Goal: Task Accomplishment & Management: Manage account settings

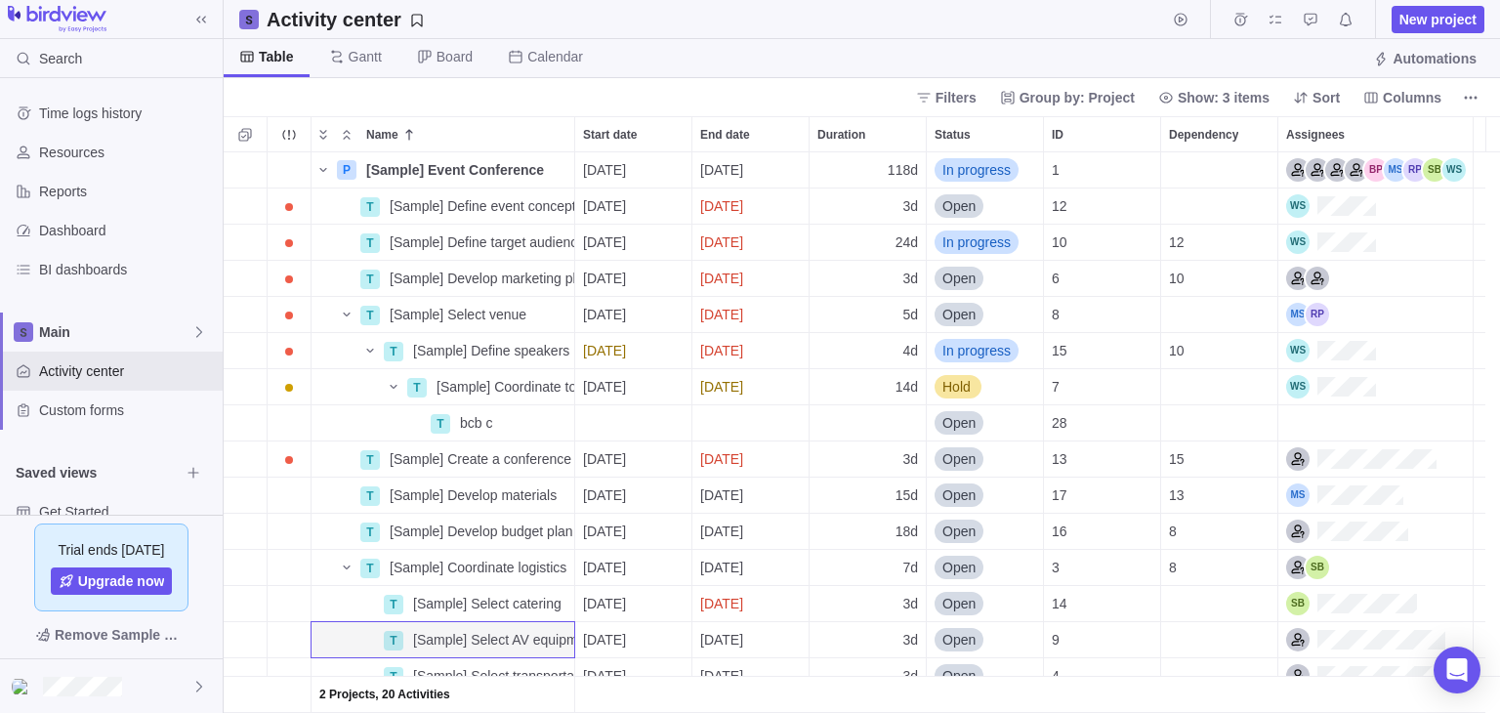
scroll to position [545, 1262]
click at [196, 12] on icon at bounding box center [201, 20] width 16 height 16
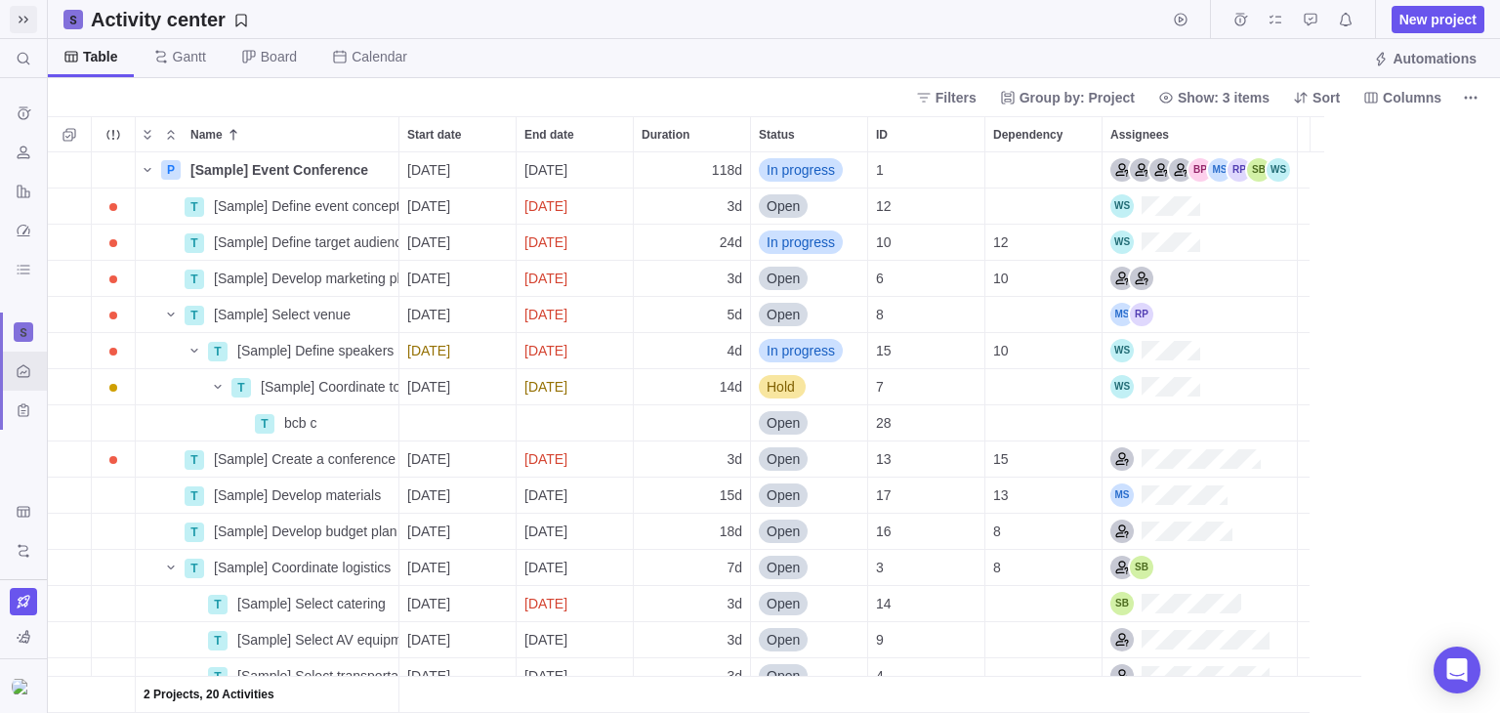
scroll to position [545, 1438]
click at [16, 10] on span at bounding box center [23, 19] width 27 height 27
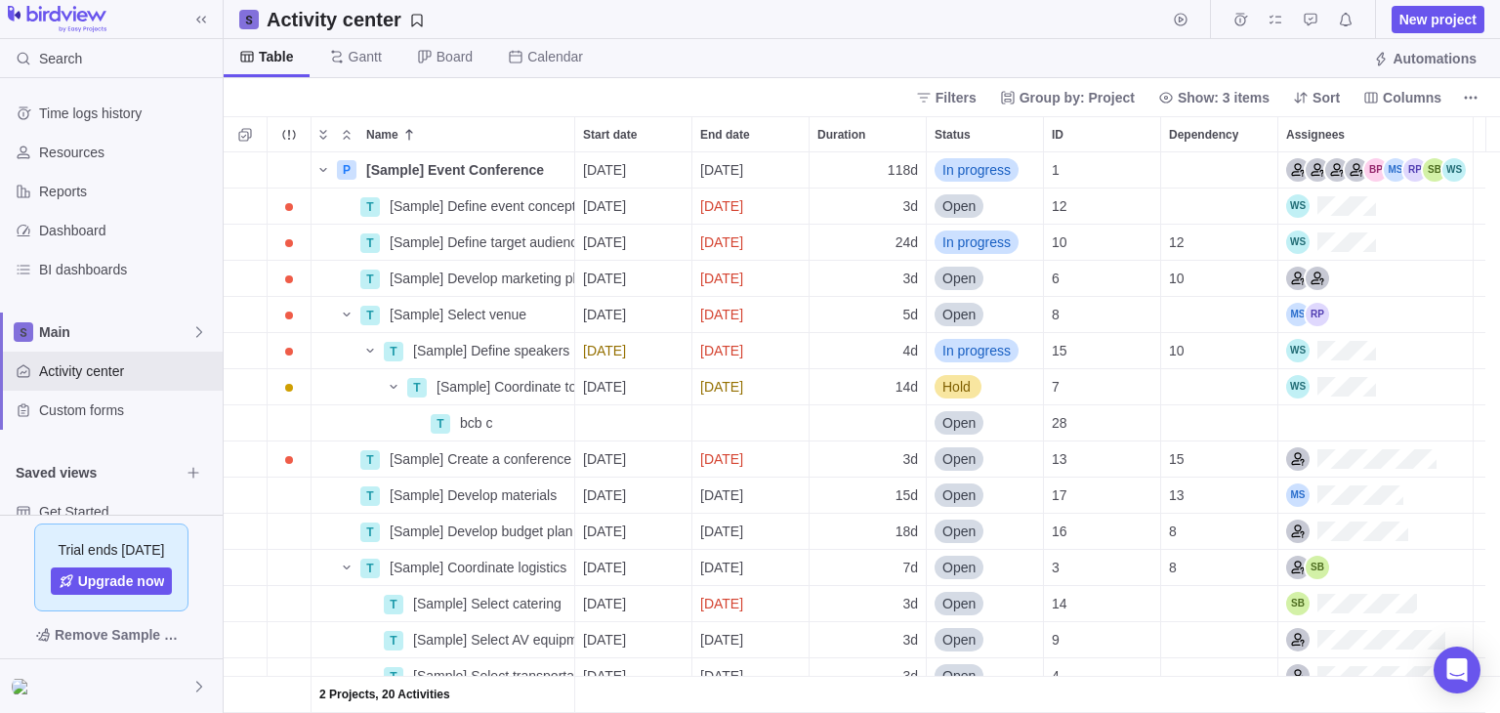
scroll to position [16, 16]
click at [205, 20] on icon at bounding box center [201, 20] width 16 height 16
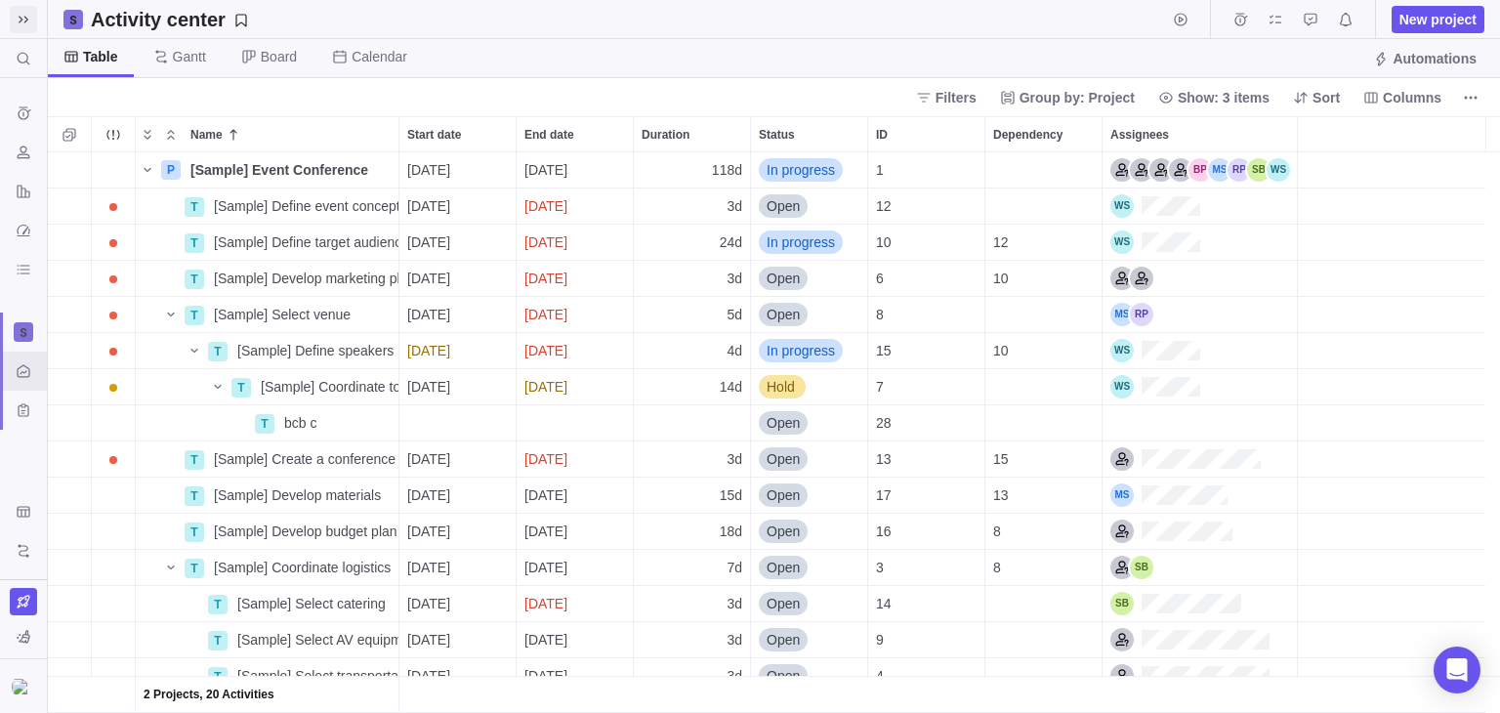
click at [26, 21] on icon at bounding box center [24, 19] width 10 height 7
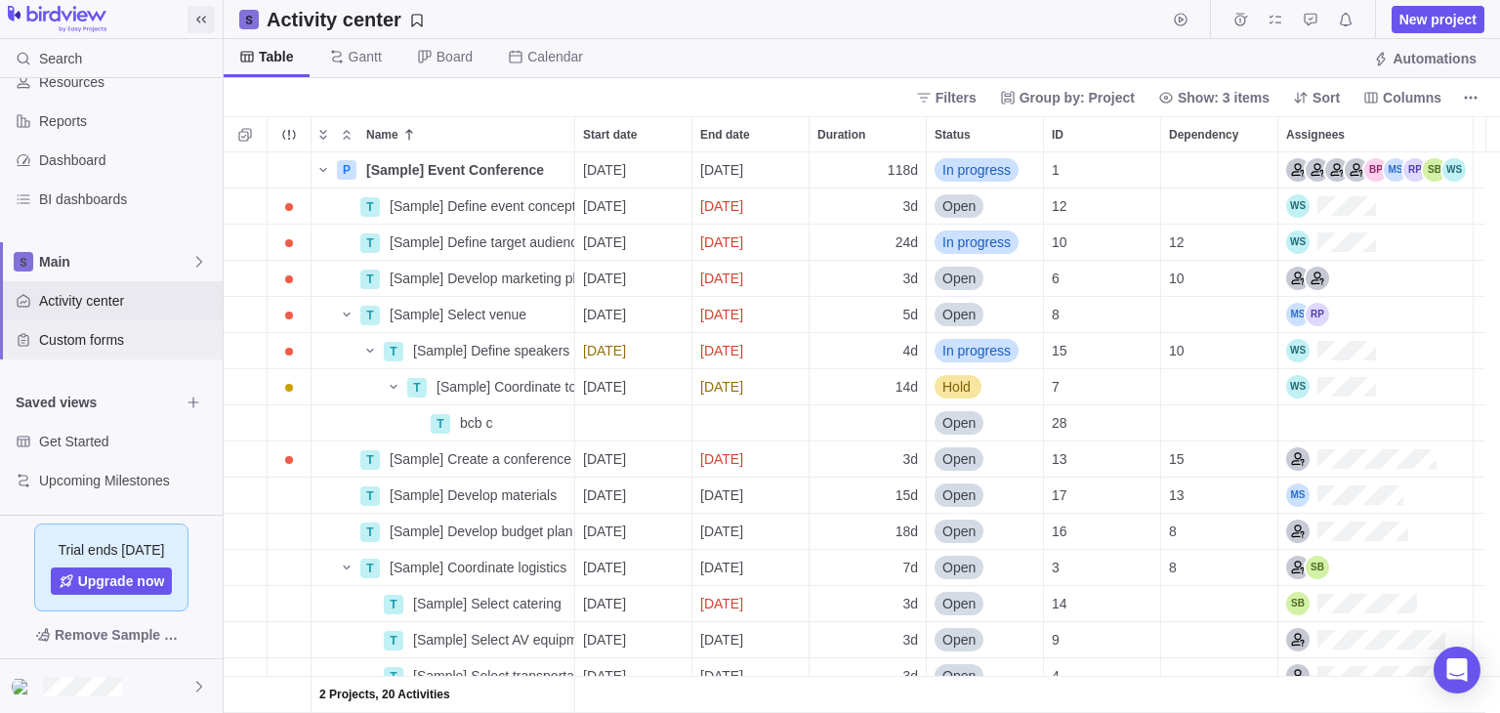
scroll to position [0, 0]
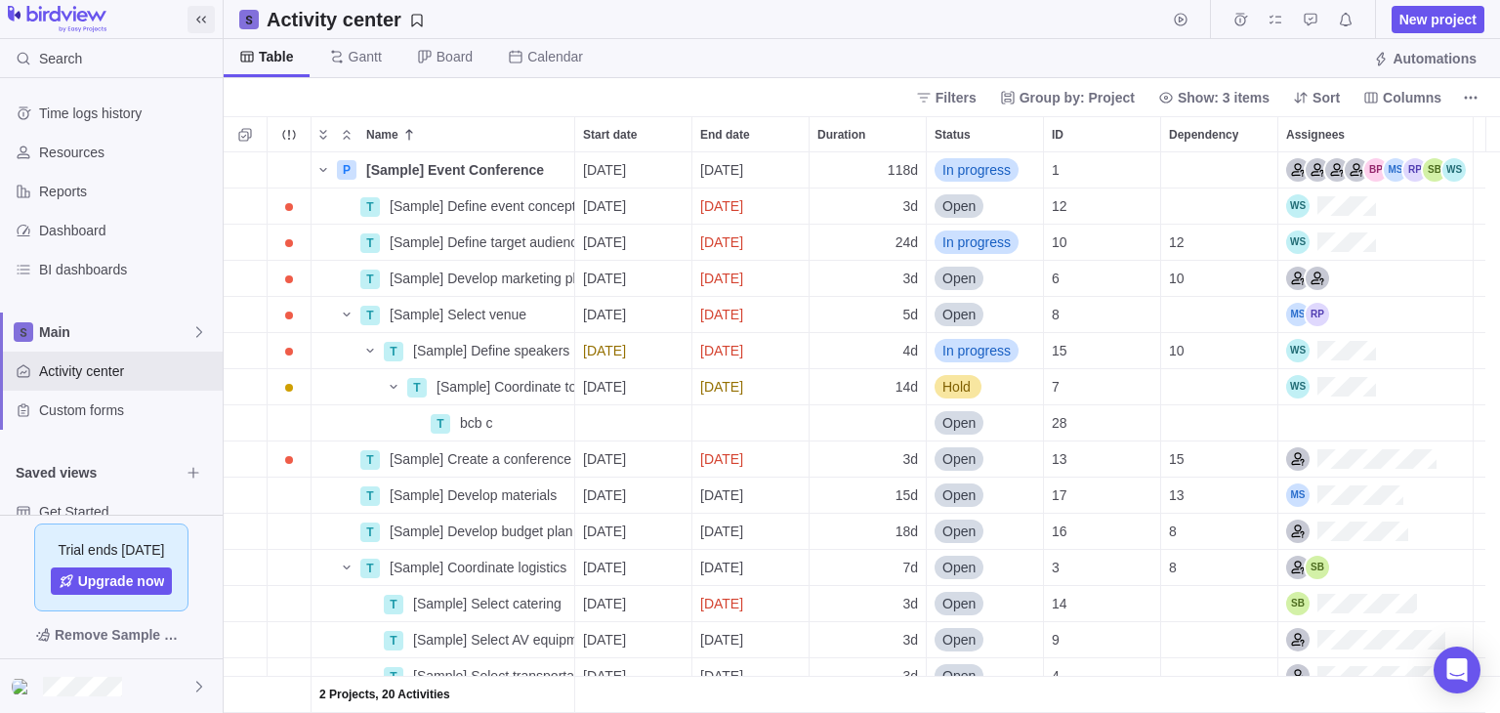
click at [195, 20] on icon at bounding box center [201, 20] width 16 height 16
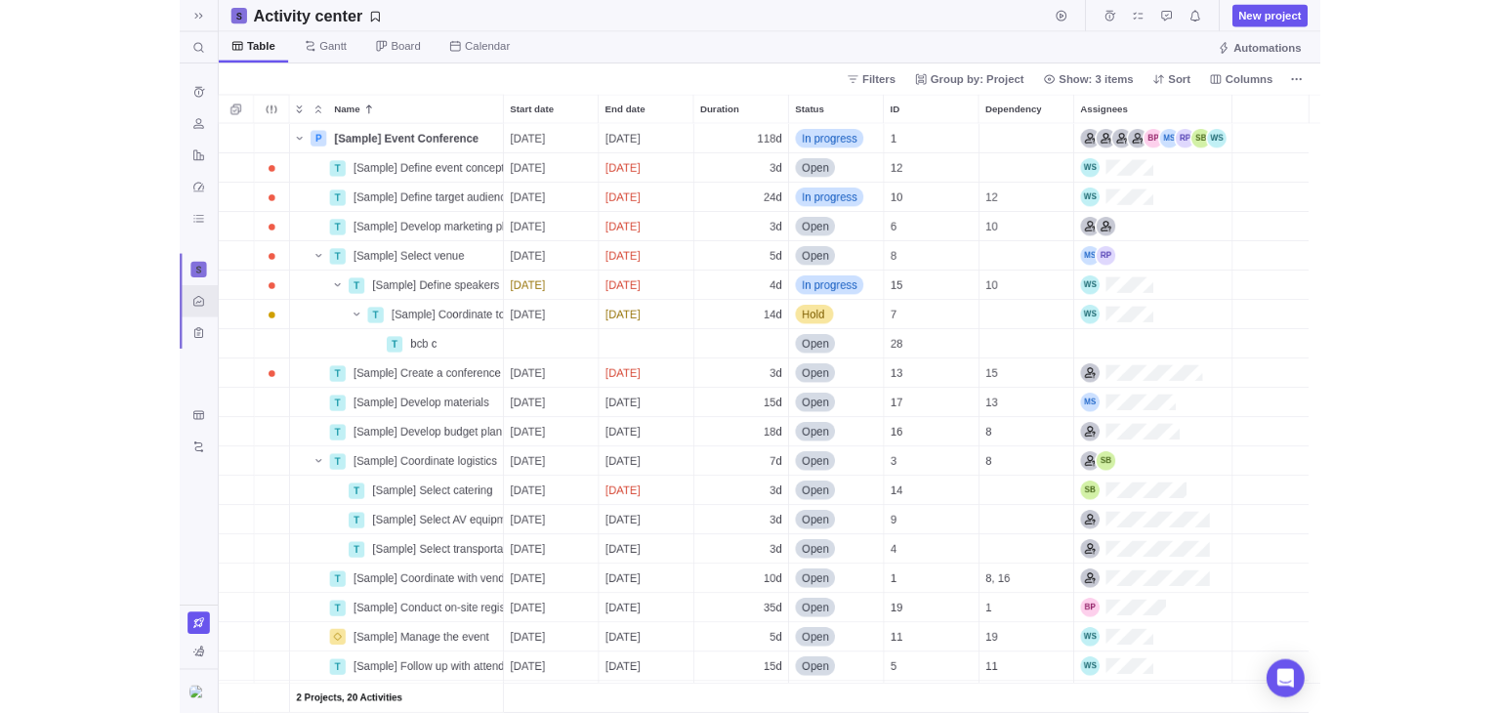
scroll to position [545, 1438]
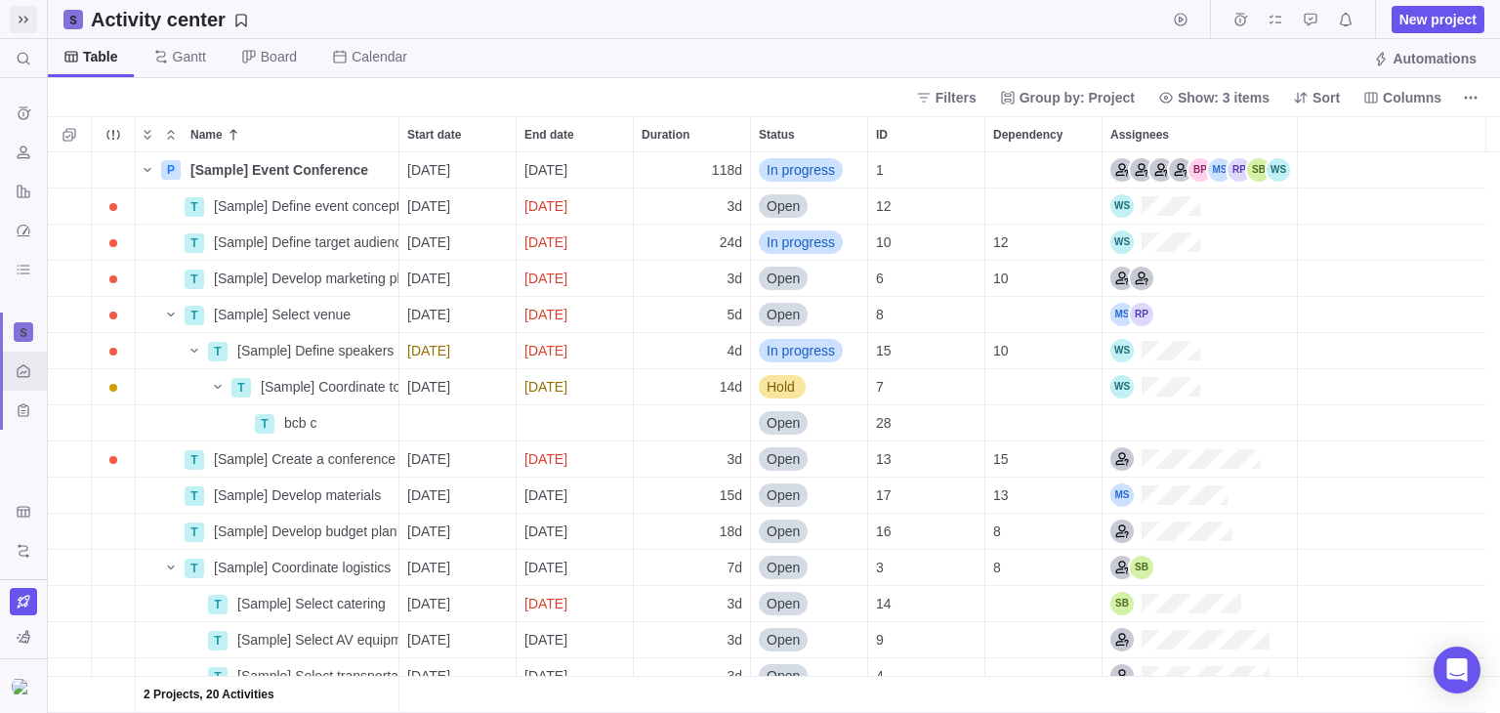
click at [20, 16] on icon at bounding box center [24, 20] width 16 height 16
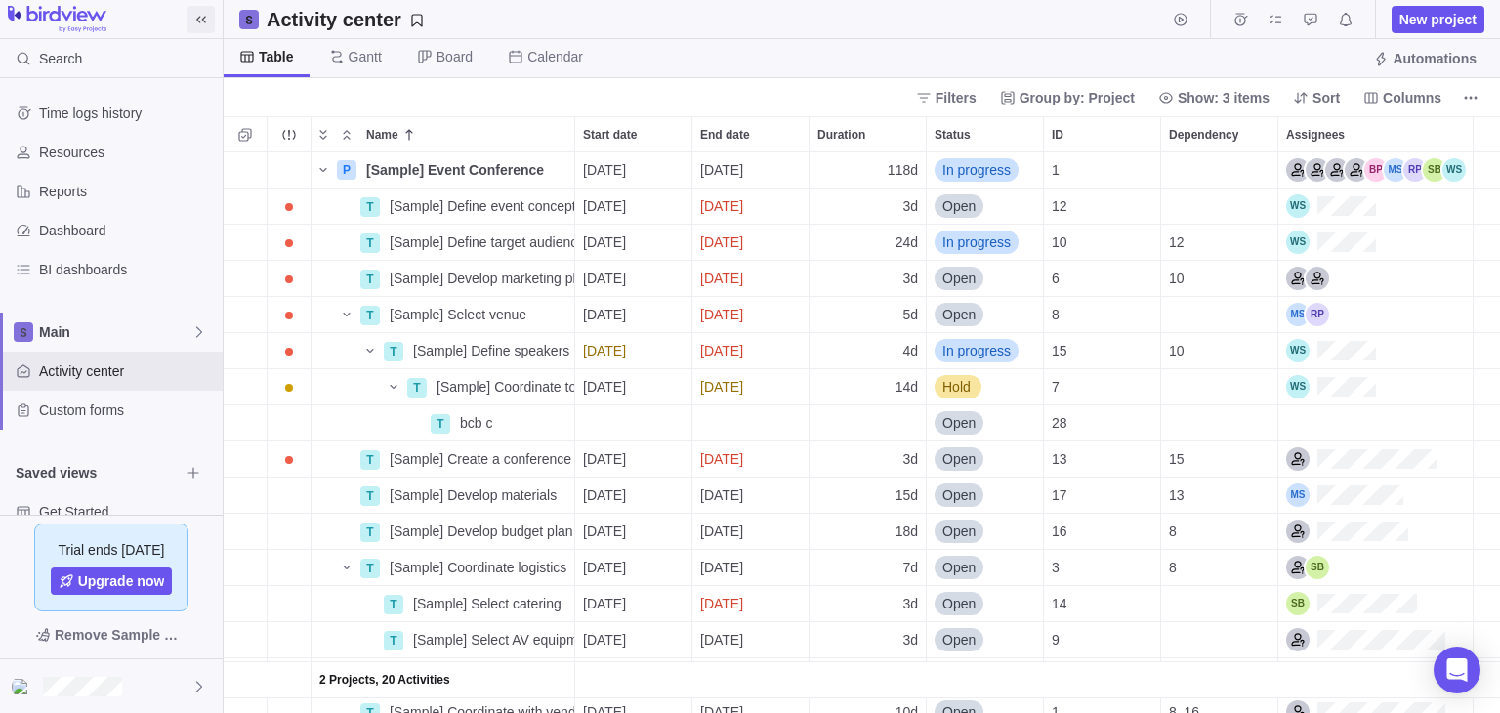
scroll to position [545, 1262]
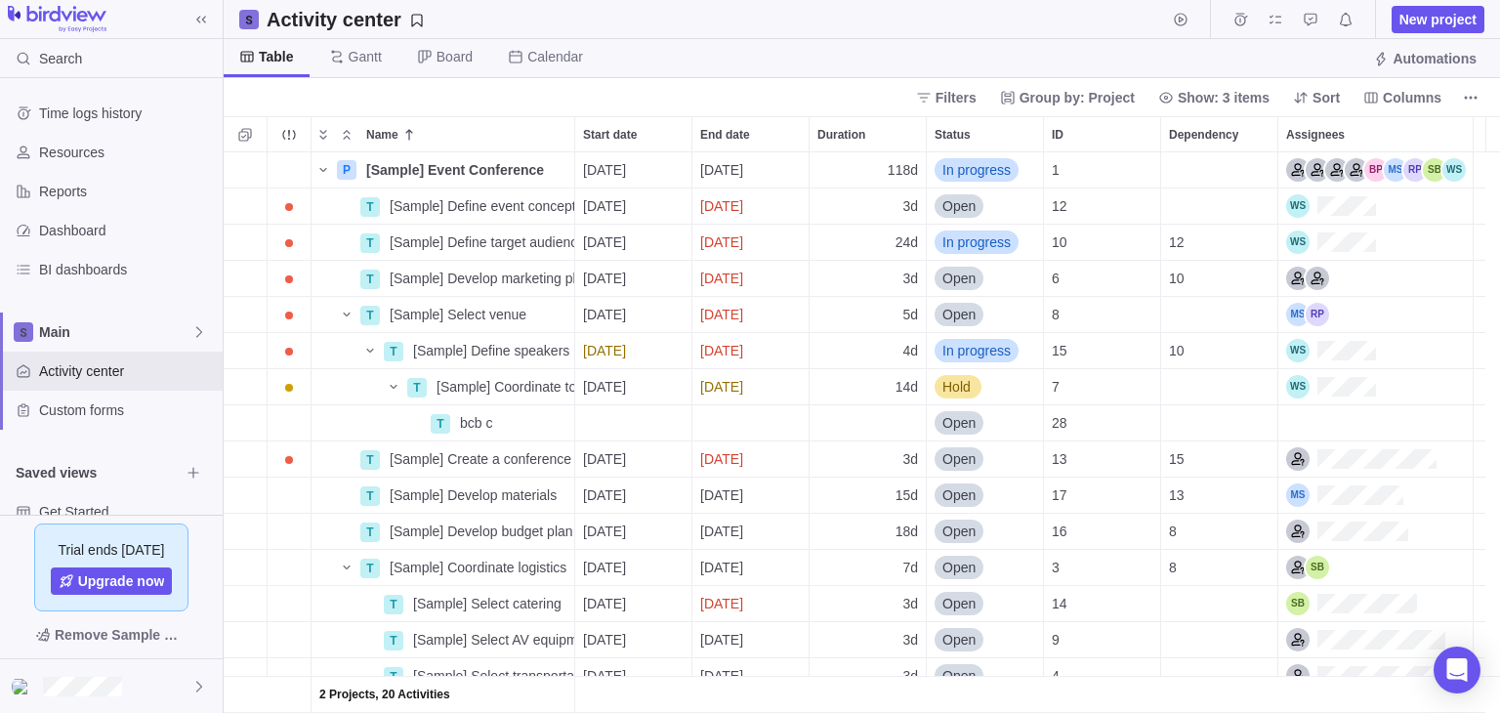
click at [20, 15] on img at bounding box center [57, 19] width 99 height 27
click at [194, 16] on icon at bounding box center [201, 20] width 16 height 16
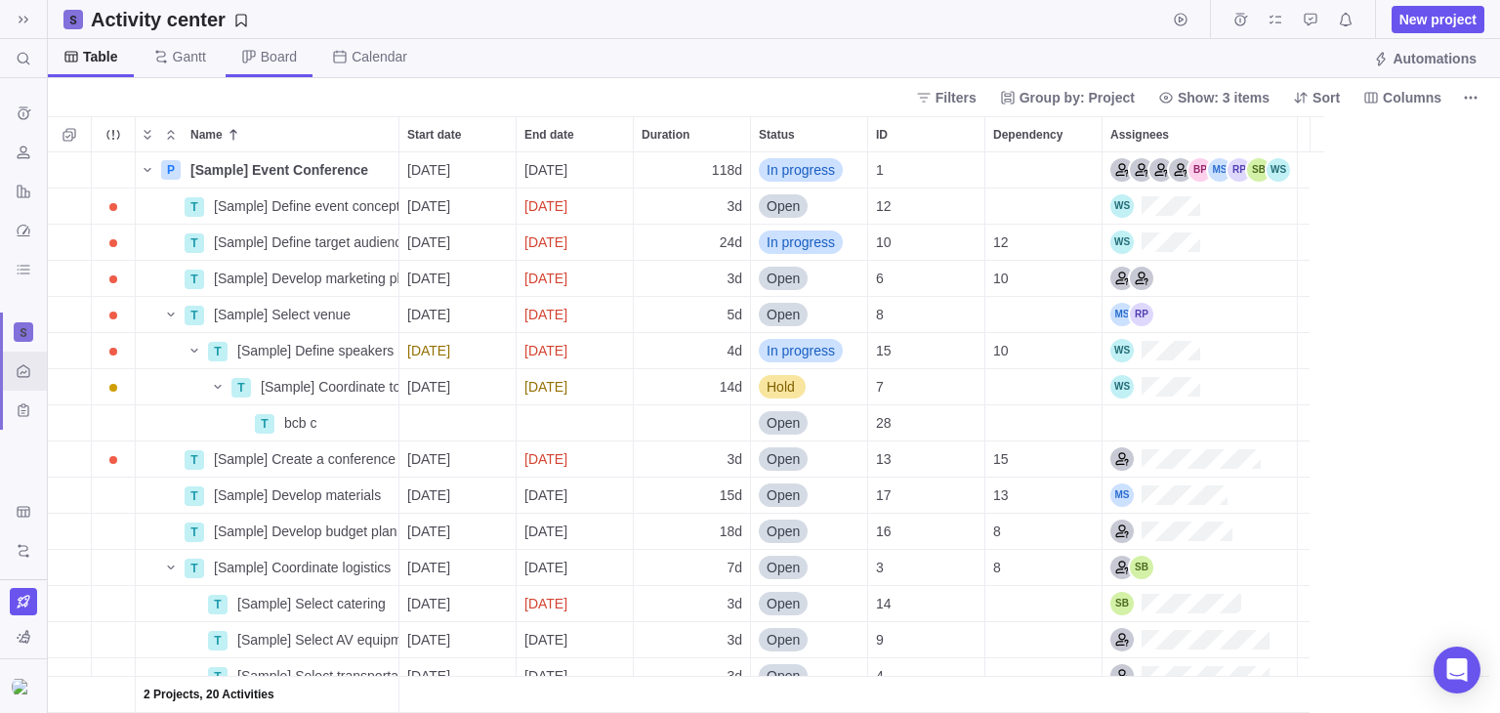
scroll to position [545, 1438]
click at [75, 133] on icon "Selection mode" at bounding box center [70, 135] width 16 height 16
click at [56, 134] on div at bounding box center [64, 134] width 16 height 27
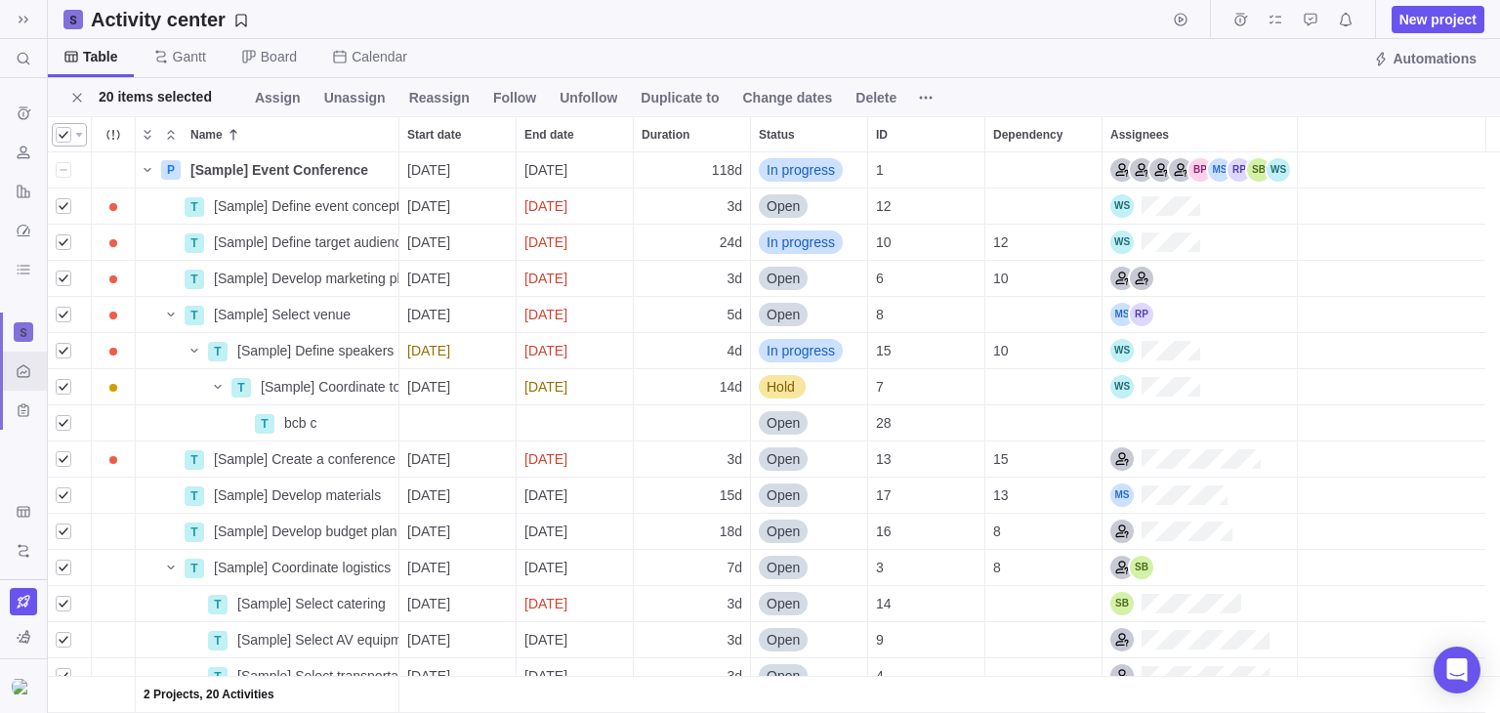
click at [62, 139] on div at bounding box center [64, 134] width 16 height 27
click at [84, 99] on icon "Close" at bounding box center [77, 98] width 16 height 16
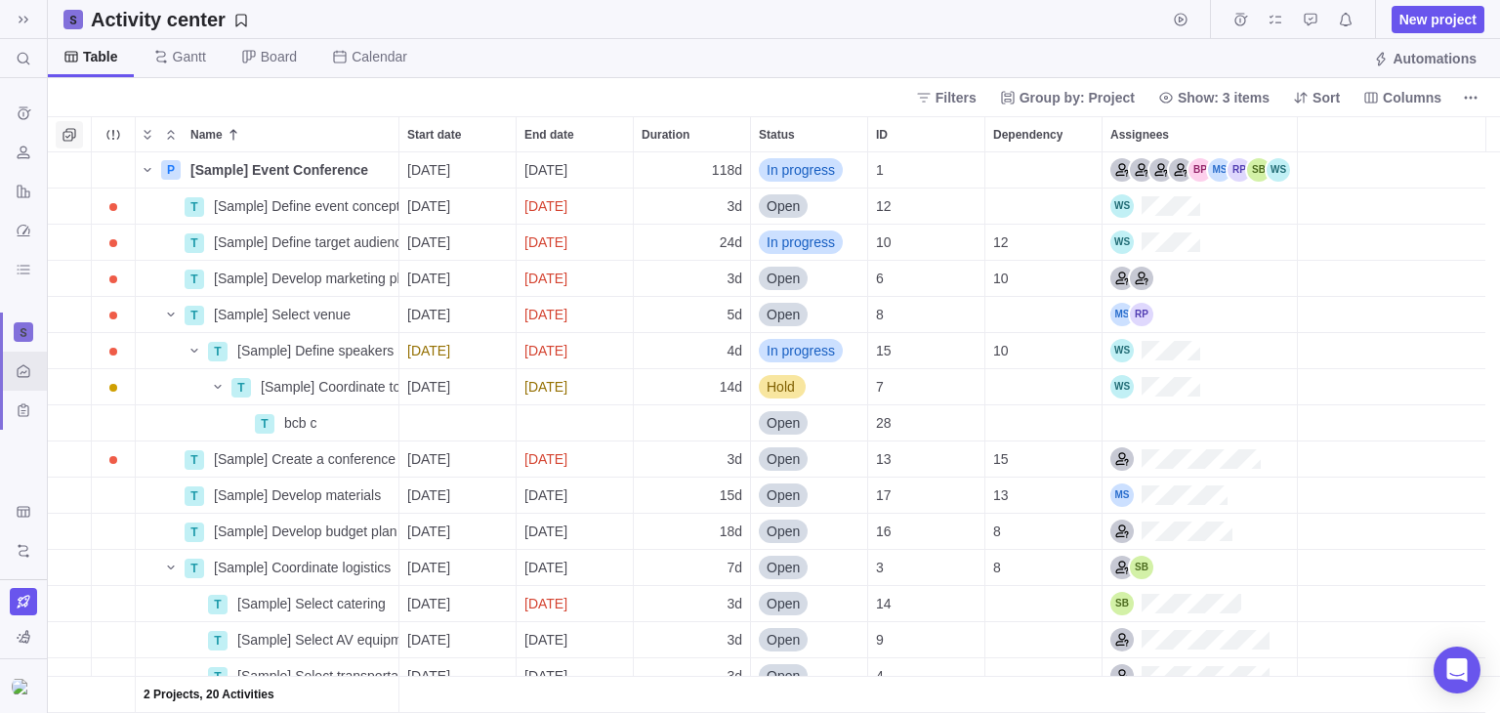
click at [70, 131] on icon "Selection mode" at bounding box center [70, 135] width 16 height 16
click at [69, 91] on icon "Close" at bounding box center [77, 98] width 16 height 16
click at [1474, 105] on span "More actions" at bounding box center [1470, 97] width 27 height 27
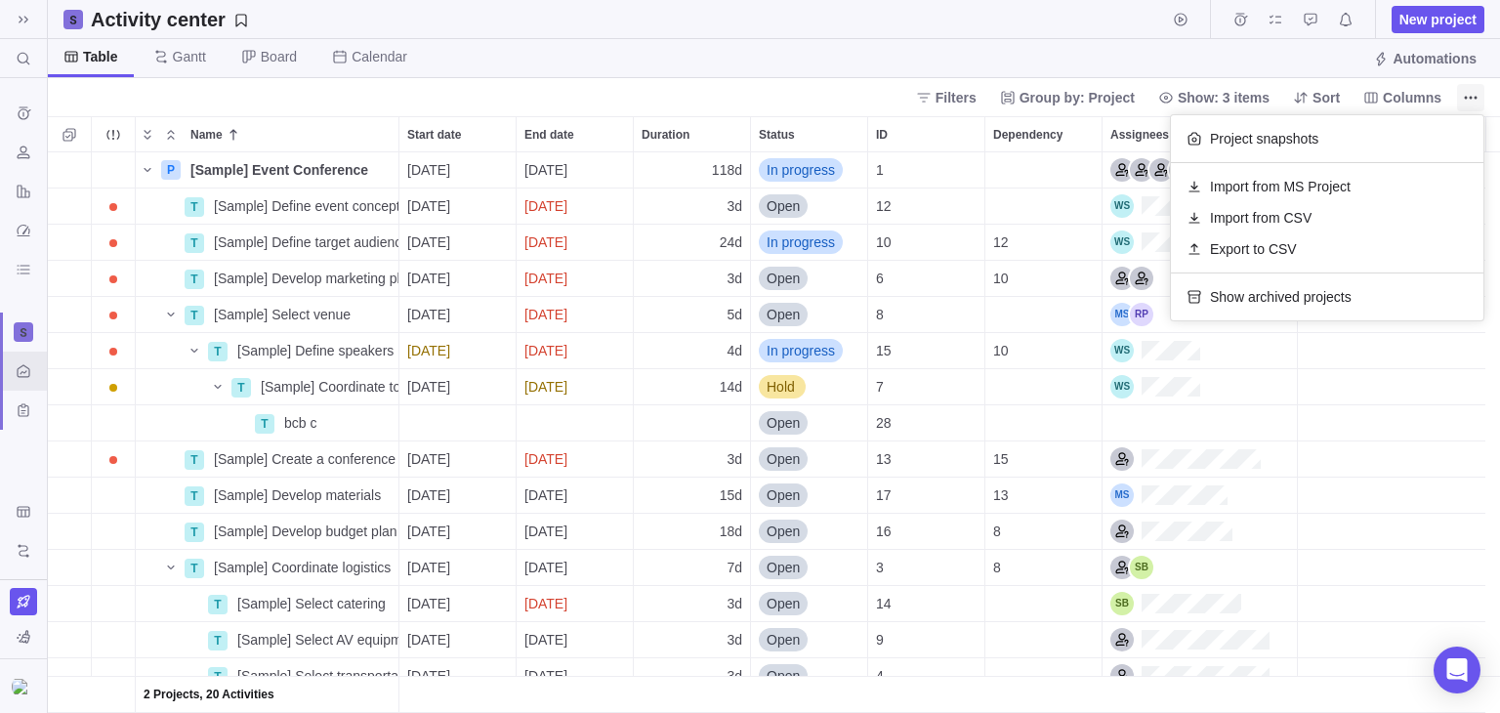
click at [1474, 93] on icon "More actions" at bounding box center [1471, 98] width 16 height 16
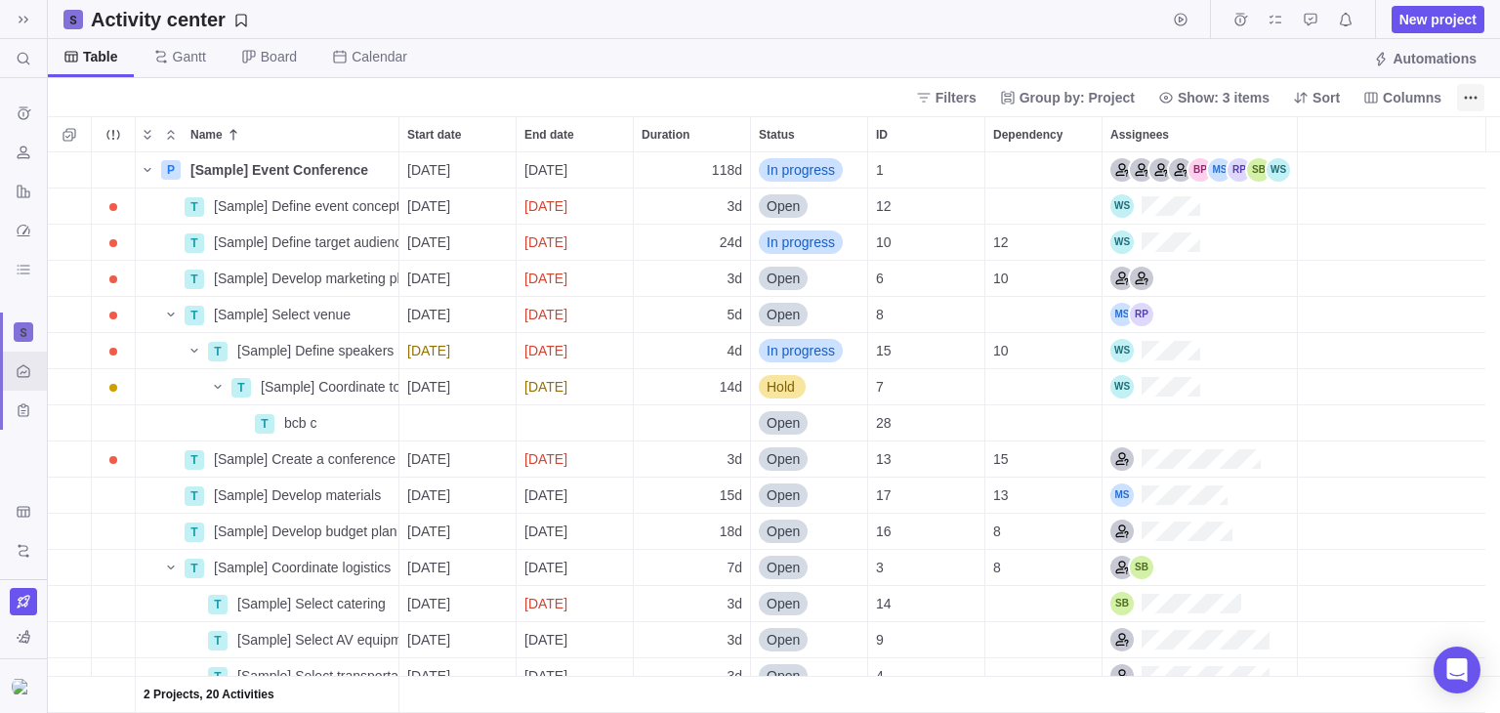
click at [1470, 93] on icon "More actions" at bounding box center [1471, 98] width 16 height 16
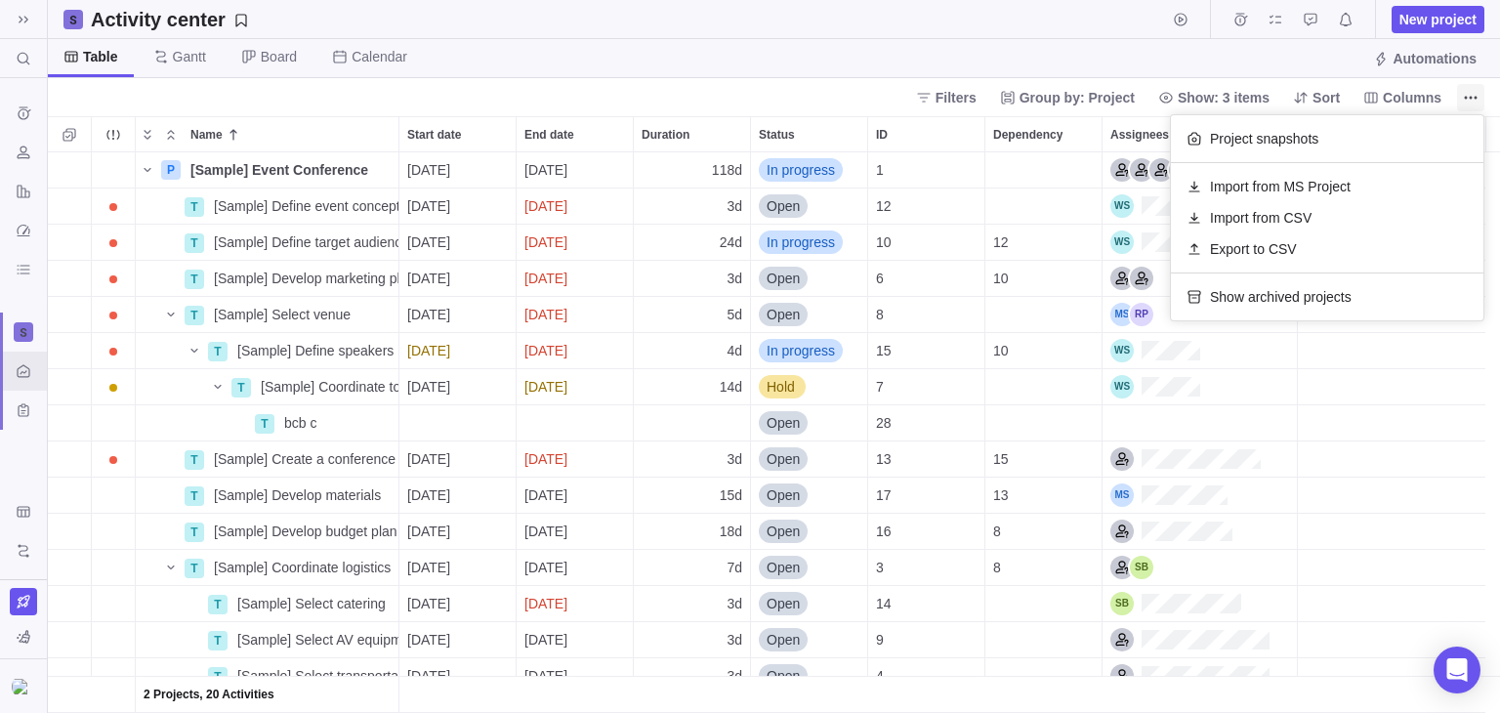
click at [1470, 93] on icon "More actions" at bounding box center [1471, 98] width 16 height 16
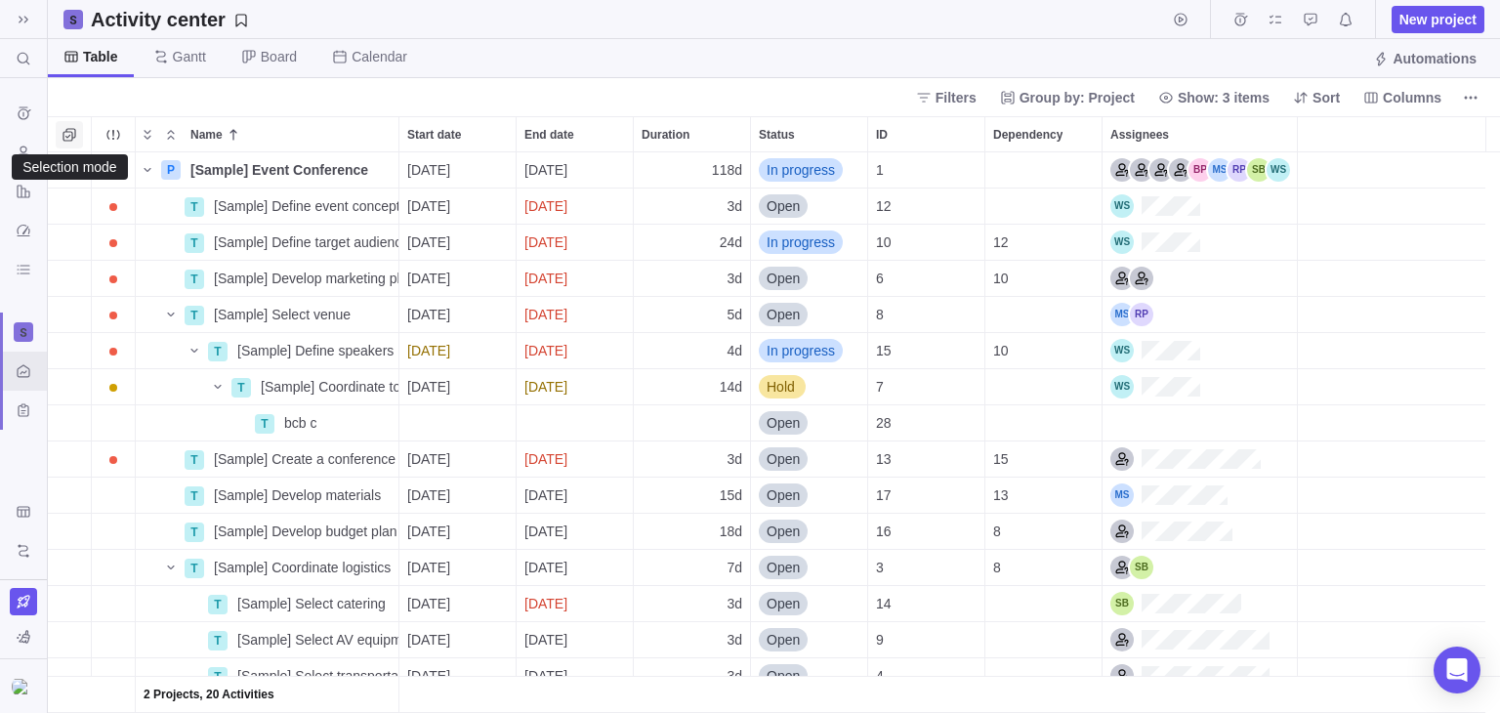
click at [65, 132] on icon "Selection mode" at bounding box center [70, 135] width 16 height 16
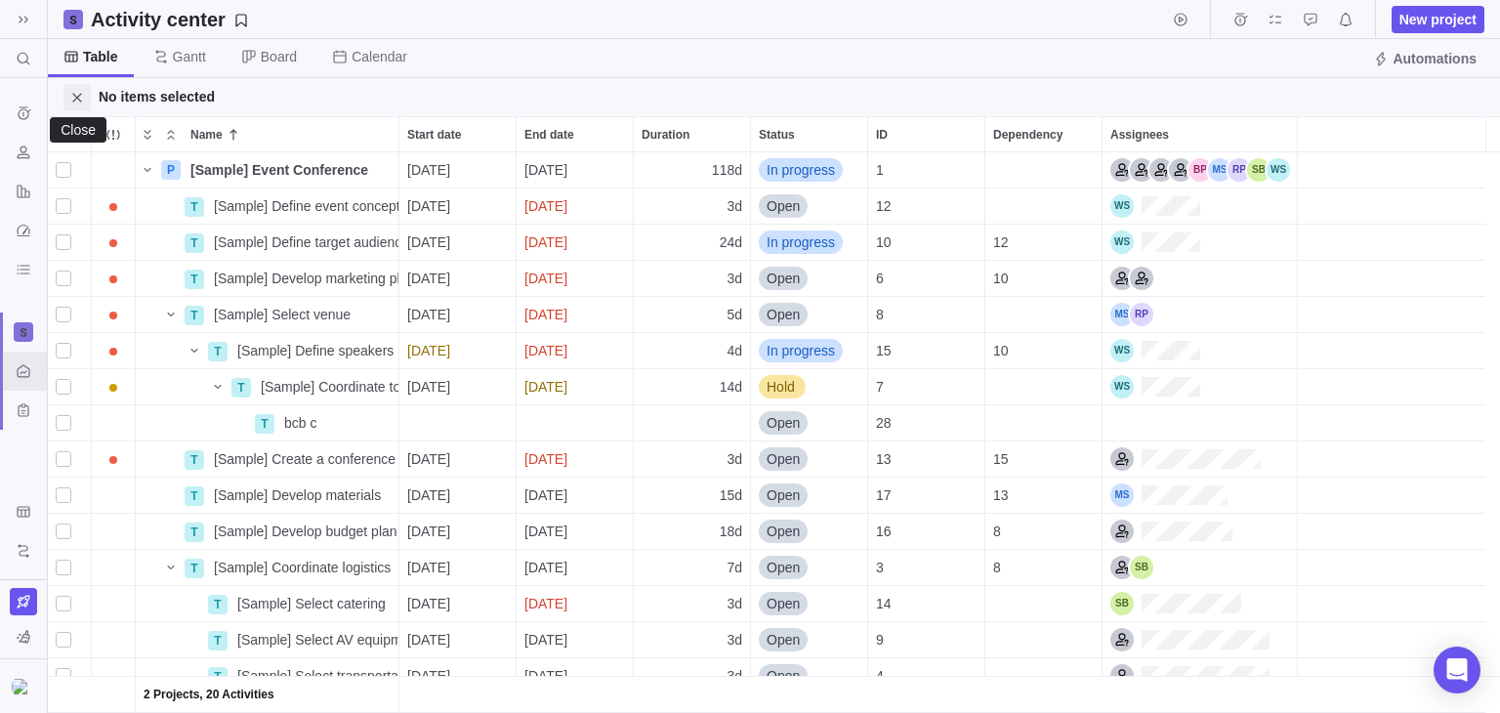
click at [84, 102] on icon "Close" at bounding box center [77, 98] width 16 height 16
click at [70, 135] on icon "Selection mode" at bounding box center [70, 135] width 16 height 16
click at [65, 138] on div at bounding box center [64, 134] width 16 height 27
click at [79, 176] on div "grid" at bounding box center [69, 169] width 35 height 23
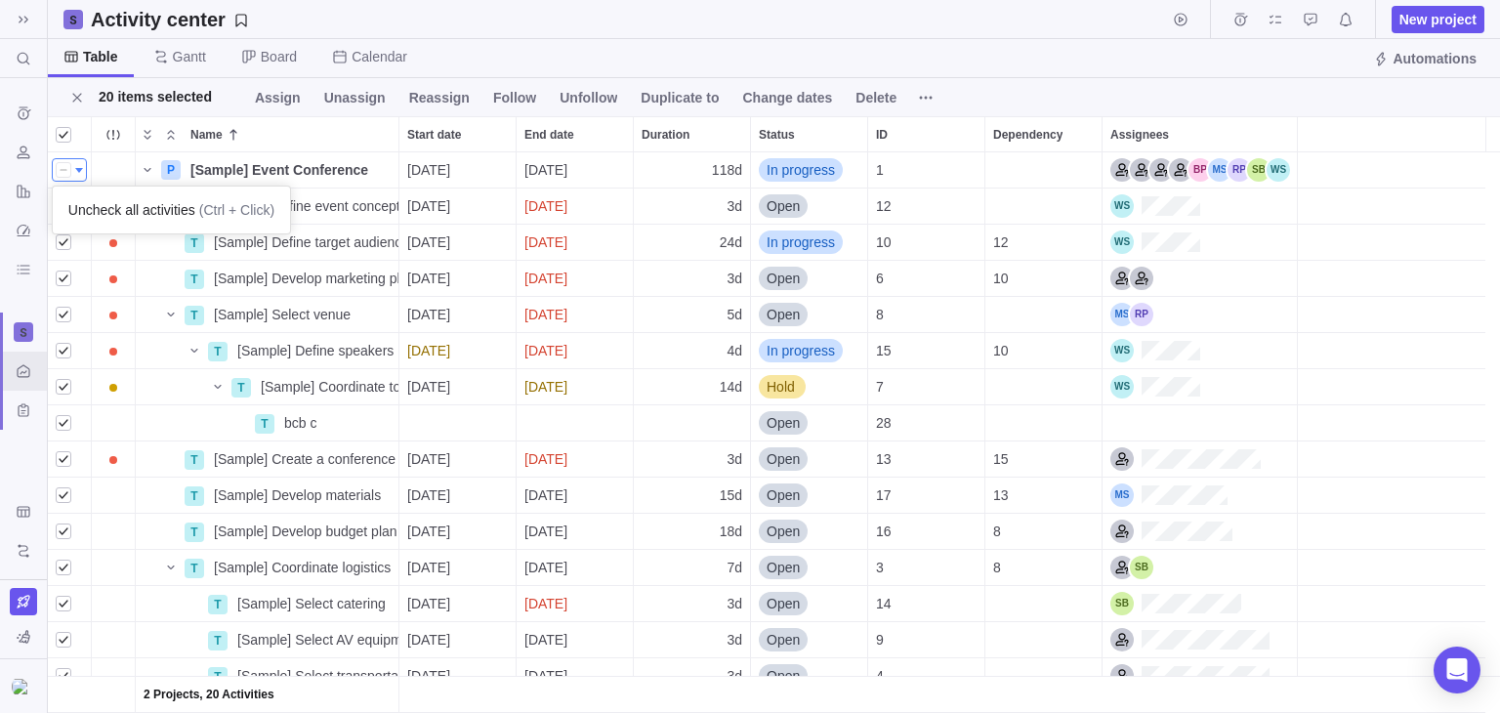
click at [82, 169] on div "grid" at bounding box center [69, 169] width 35 height 23
click at [59, 143] on div at bounding box center [64, 134] width 16 height 27
click at [60, 140] on div at bounding box center [64, 134] width 16 height 27
click at [912, 99] on span at bounding box center [925, 97] width 27 height 27
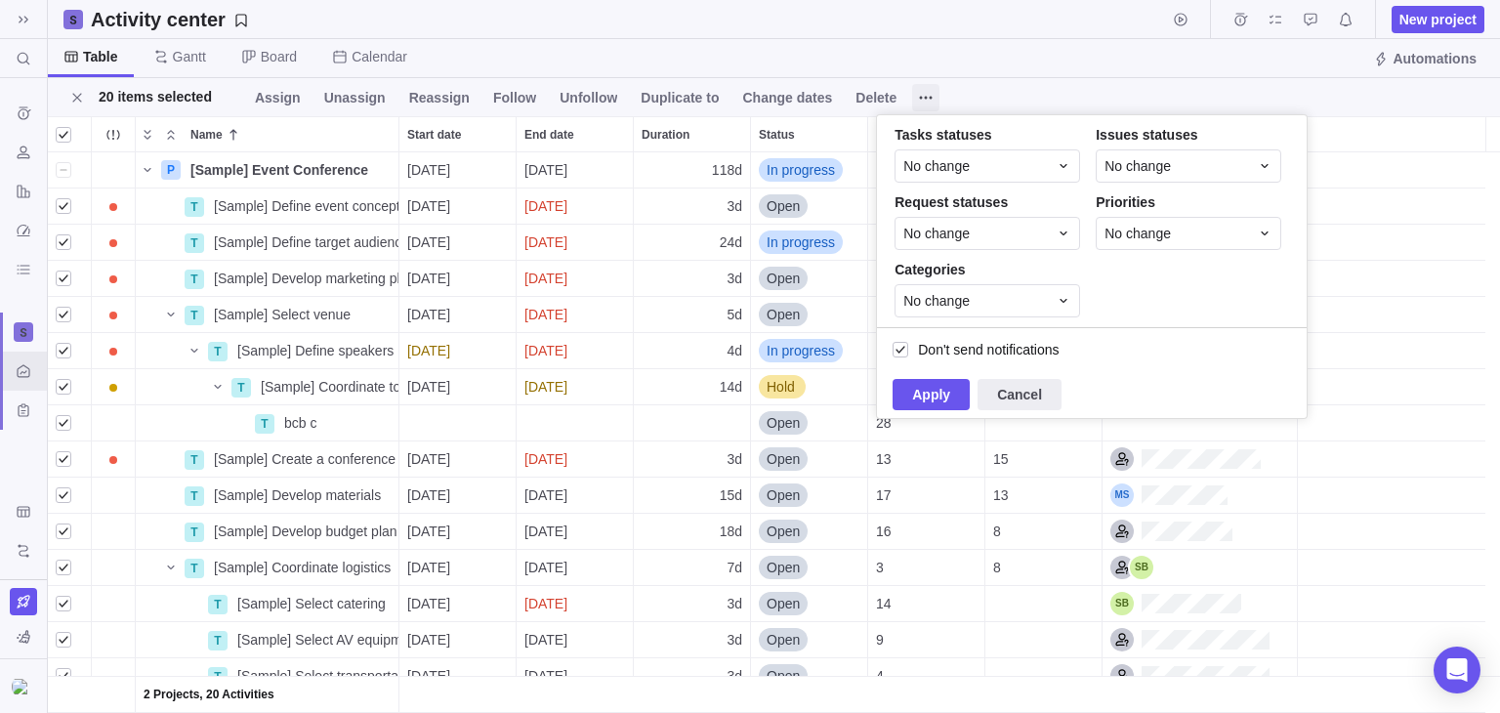
click at [918, 91] on icon at bounding box center [926, 98] width 16 height 16
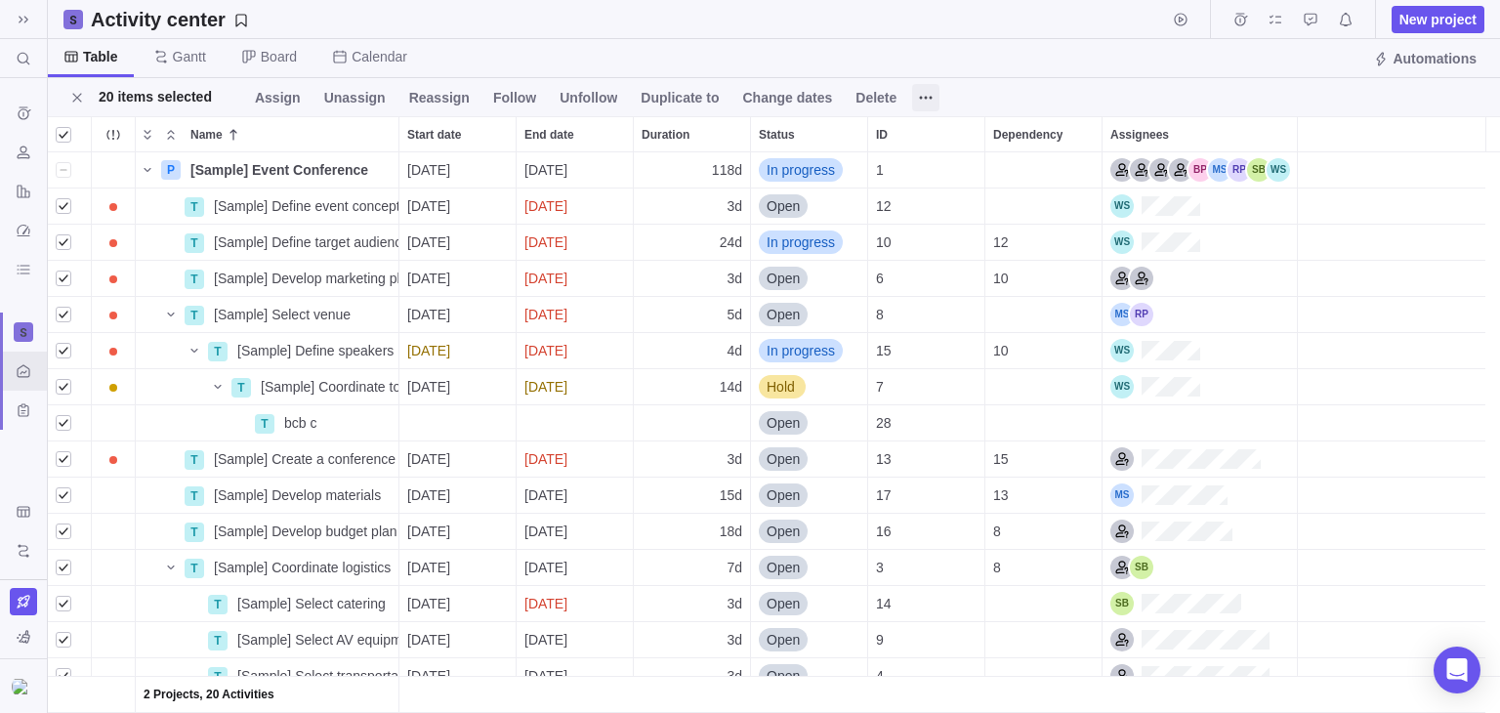
click at [918, 94] on icon at bounding box center [926, 98] width 16 height 16
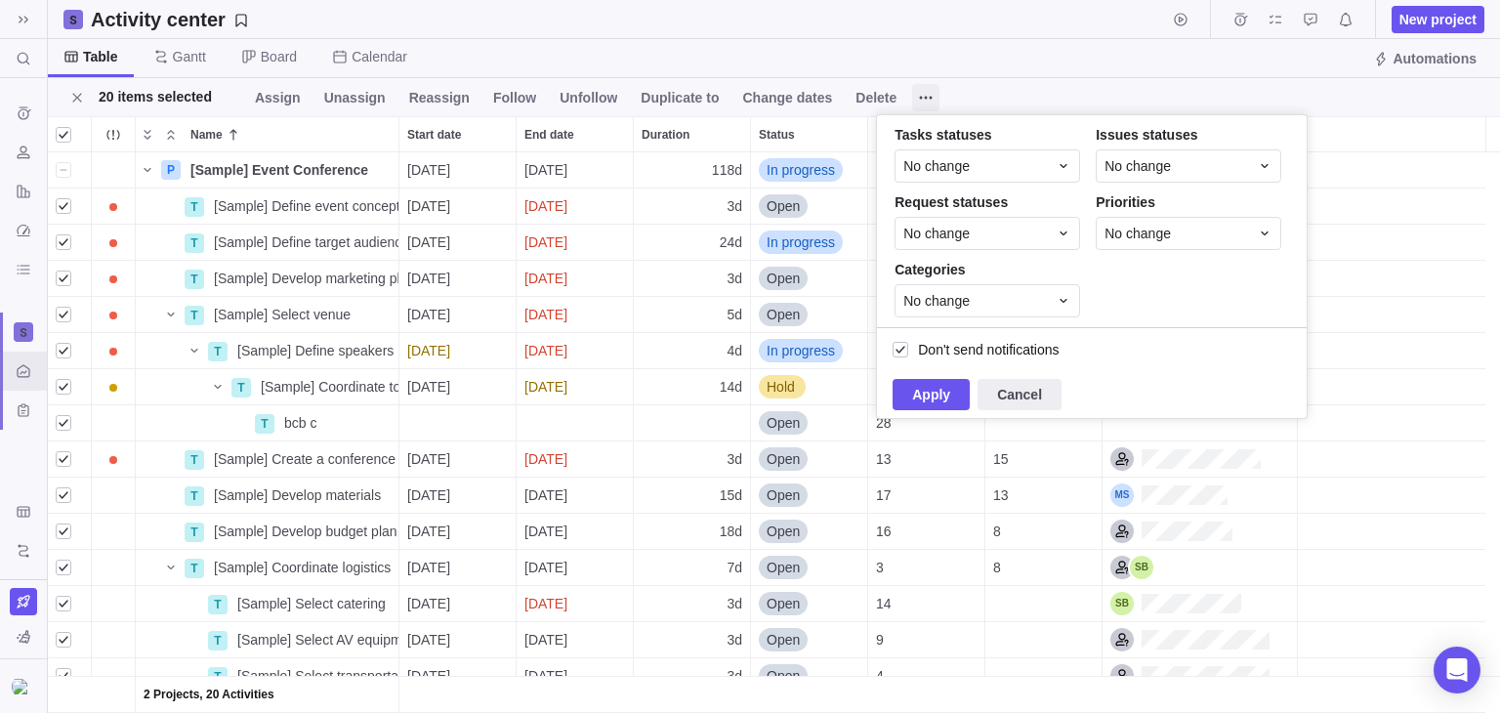
click at [918, 97] on icon at bounding box center [926, 98] width 16 height 16
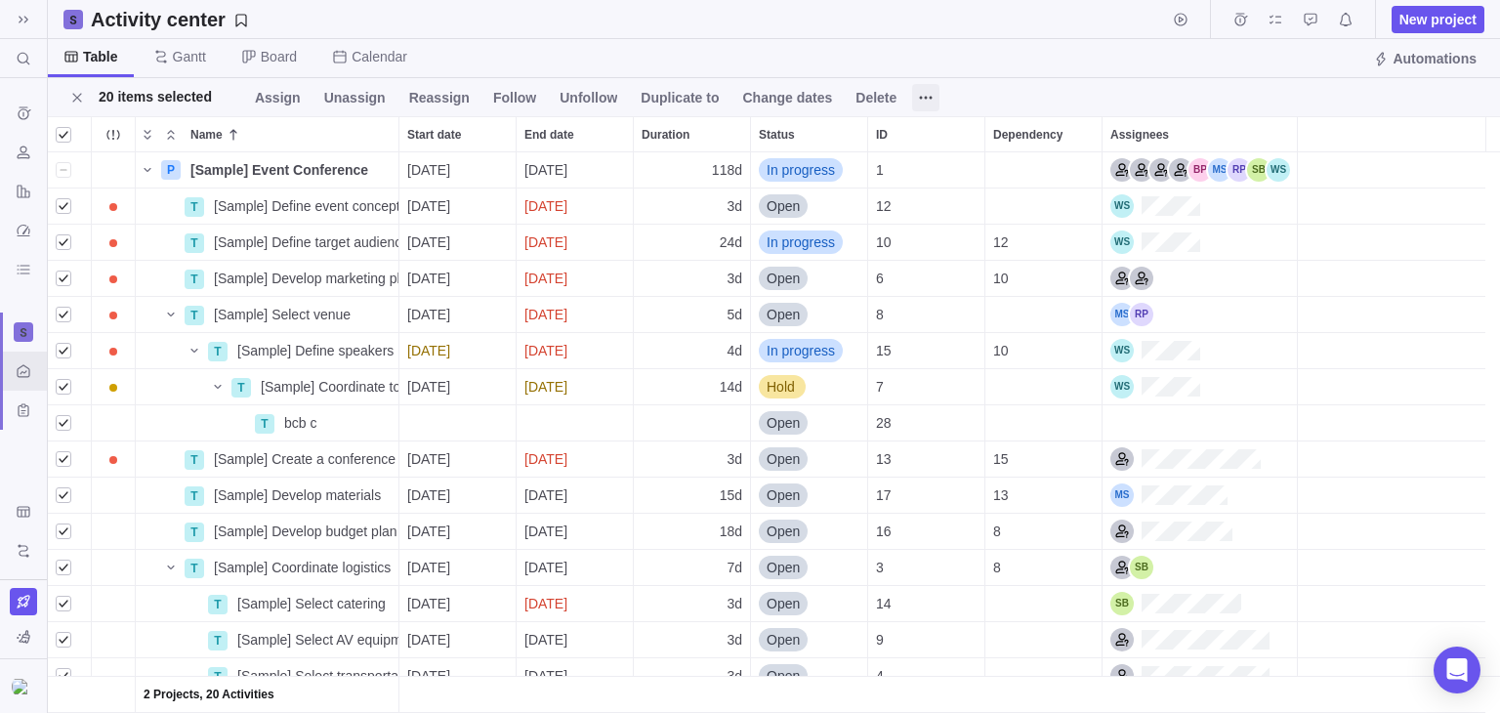
click at [912, 87] on span at bounding box center [925, 97] width 27 height 27
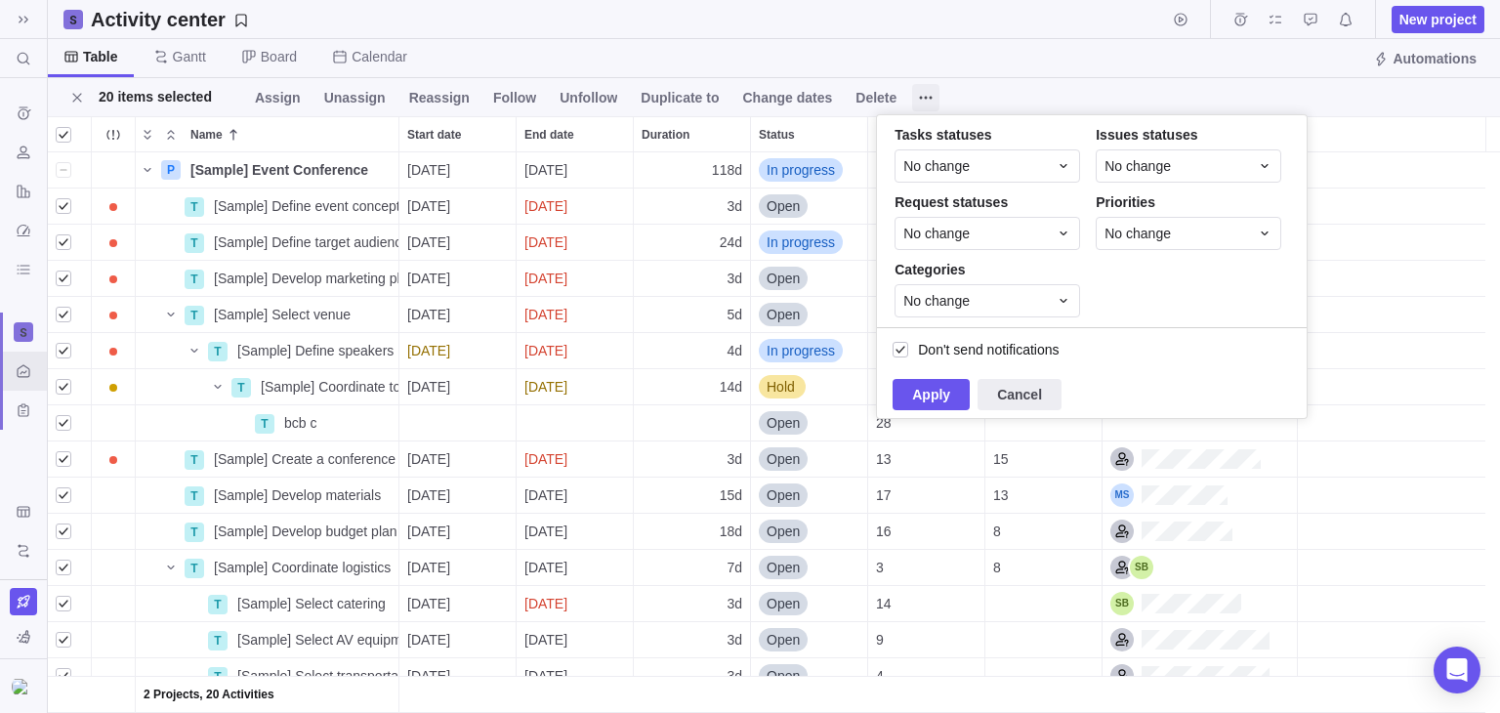
click at [912, 87] on span at bounding box center [925, 97] width 27 height 27
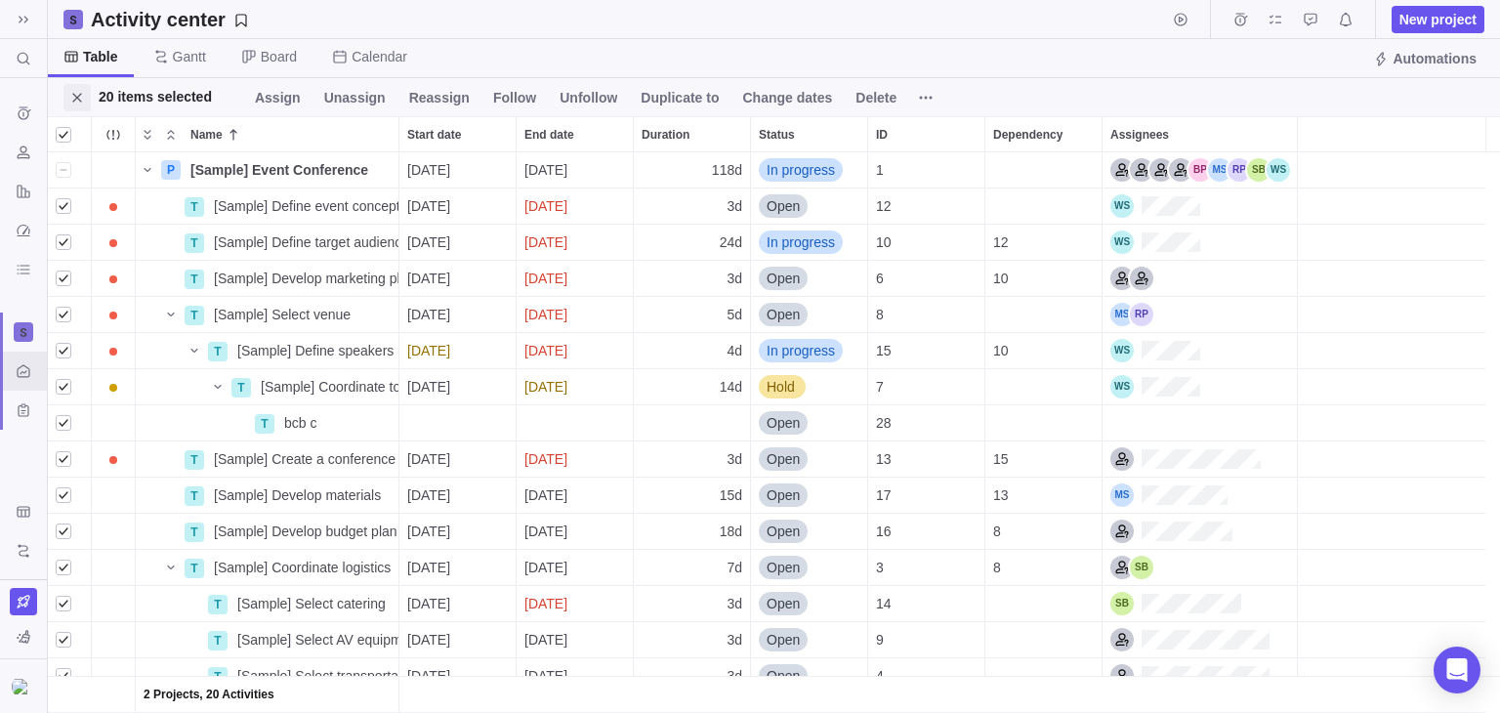
click at [76, 95] on icon "Close" at bounding box center [77, 98] width 16 height 16
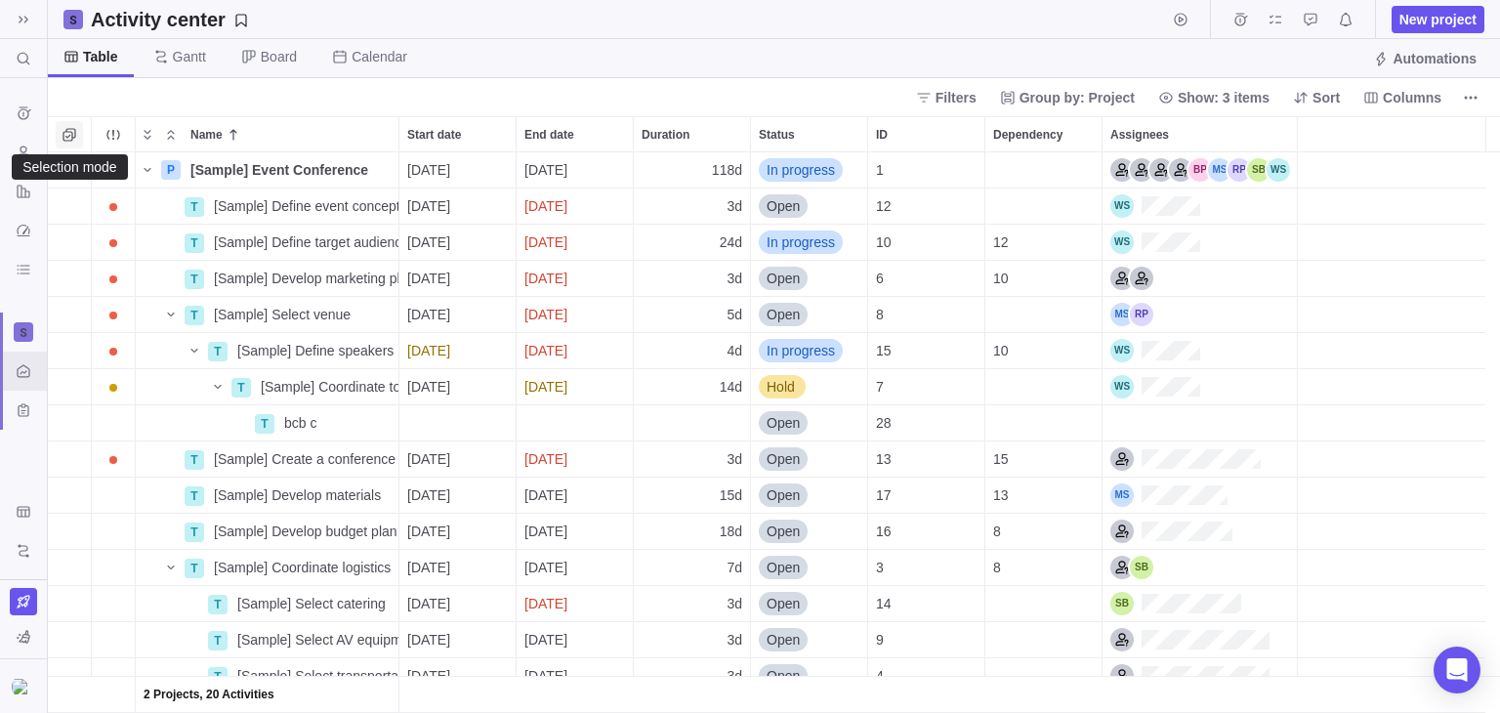
click at [74, 132] on icon "Selection mode" at bounding box center [70, 135] width 16 height 16
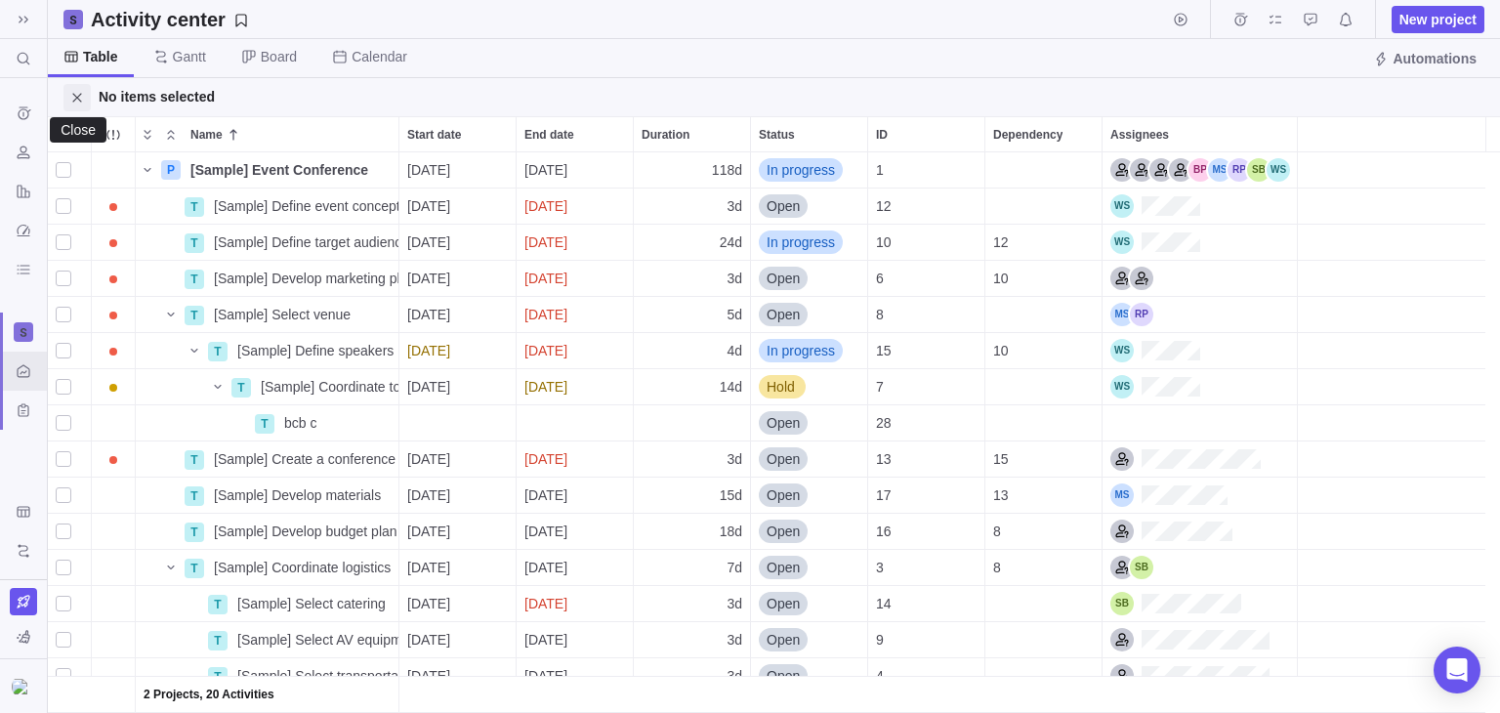
click at [79, 101] on icon "Close" at bounding box center [77, 98] width 16 height 16
